Goal: Navigation & Orientation: Find specific page/section

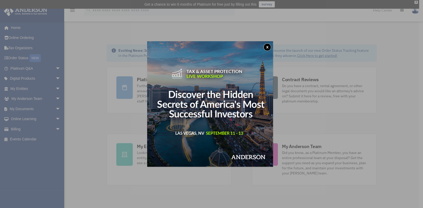
click at [269, 46] on button "x" at bounding box center [267, 47] width 8 height 8
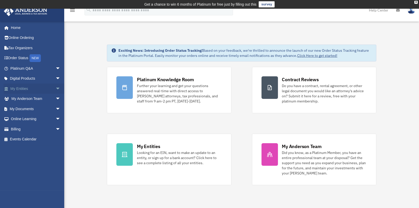
click at [55, 89] on span "arrow_drop_down" at bounding box center [60, 89] width 10 height 11
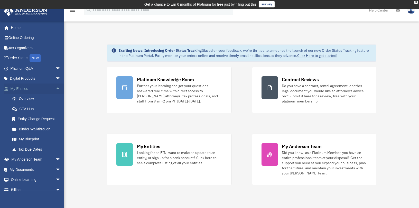
click at [55, 87] on span "arrow_drop_up" at bounding box center [60, 89] width 10 height 11
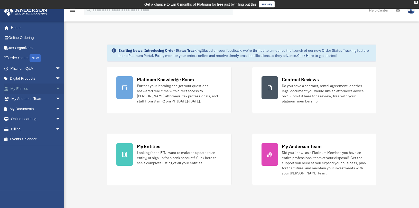
click at [55, 88] on span "arrow_drop_down" at bounding box center [60, 89] width 10 height 11
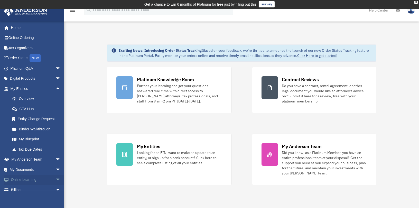
click at [55, 176] on span "arrow_drop_down" at bounding box center [60, 180] width 10 height 11
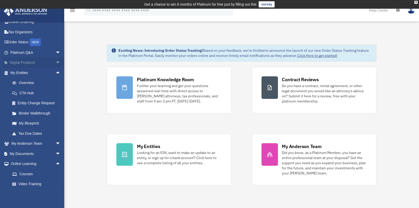
scroll to position [45, 0]
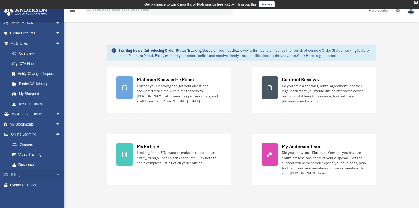
click at [55, 176] on span "arrow_drop_down" at bounding box center [60, 175] width 10 height 11
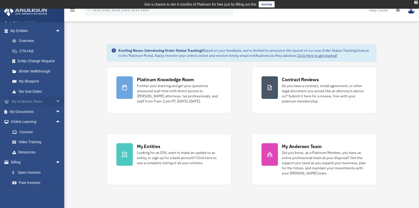
scroll to position [76, 0]
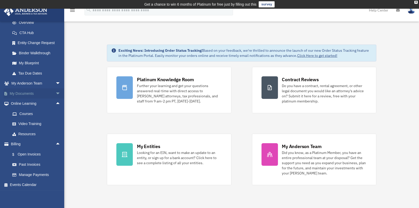
click at [27, 92] on link "My Documents arrow_drop_down" at bounding box center [36, 94] width 65 height 10
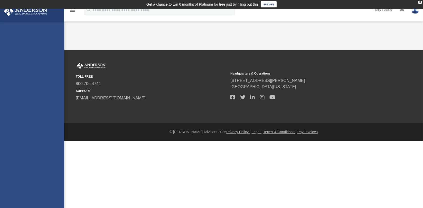
click at [34, 15] on img at bounding box center [25, 11] width 46 height 10
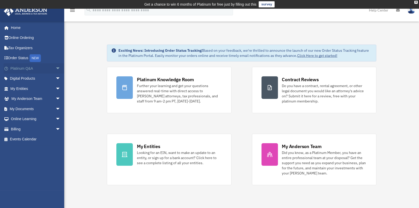
click at [55, 67] on span "arrow_drop_down" at bounding box center [60, 68] width 10 height 11
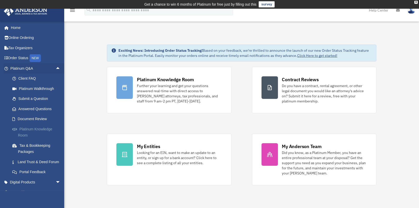
click at [27, 131] on link "Platinum Knowledge Room" at bounding box center [37, 132] width 61 height 16
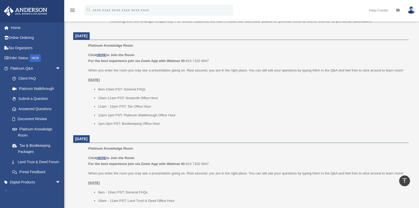
scroll to position [182, 0]
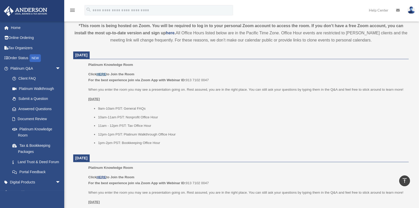
click at [102, 73] on u "HERE" at bounding box center [100, 74] width 9 height 4
click at [28, 69] on link "Platinum Q&A arrow_drop_down" at bounding box center [36, 68] width 65 height 10
click at [55, 66] on span "arrow_drop_down" at bounding box center [60, 68] width 10 height 11
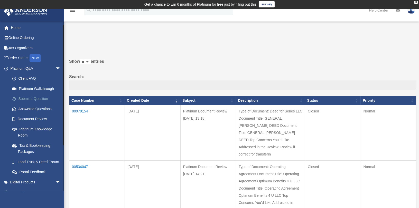
scroll to position [64, 0]
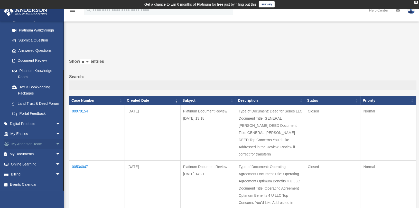
click at [36, 142] on link "My Anderson Team arrow_drop_down" at bounding box center [36, 144] width 65 height 10
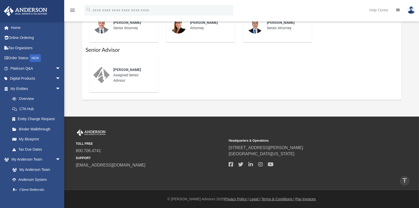
scroll to position [70, 0]
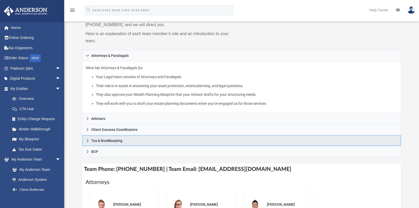
click at [90, 135] on link "Tax & Bookkeeping" at bounding box center [241, 140] width 319 height 11
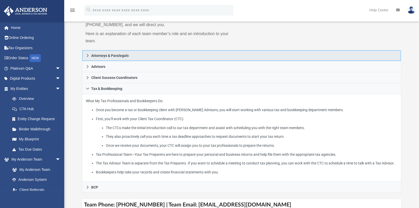
click at [86, 57] on icon at bounding box center [88, 56] width 4 height 4
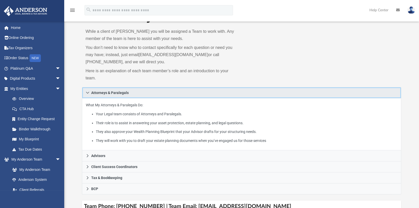
scroll to position [0, 0]
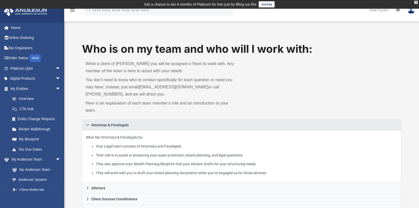
drag, startPoint x: 131, startPoint y: 66, endPoint x: 130, endPoint y: 74, distance: 8.2
click at [131, 67] on div "While a client of Anderson you will be assigned a Team to work with. Any member…" at bounding box center [161, 88] width 159 height 63
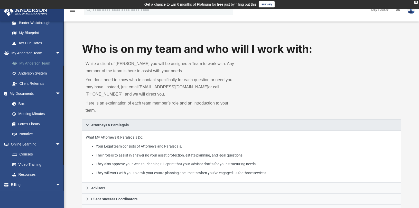
scroll to position [117, 0]
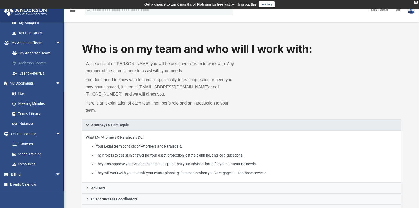
click at [36, 65] on link "Anderson System" at bounding box center [37, 63] width 61 height 10
